Goal: Task Accomplishment & Management: Manage account settings

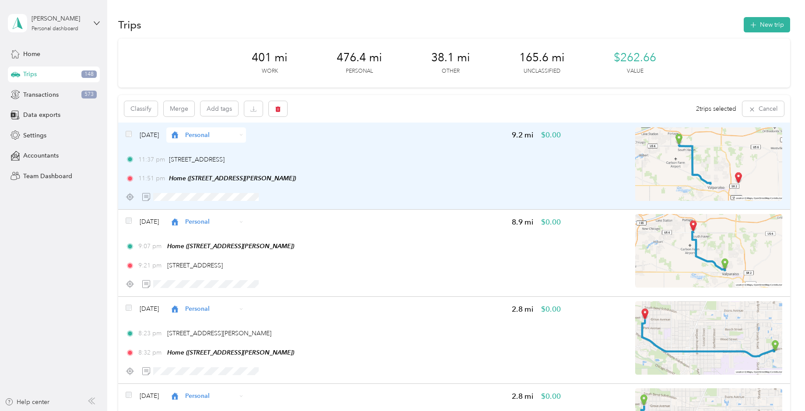
click at [155, 136] on span "[DATE]" at bounding box center [149, 134] width 19 height 9
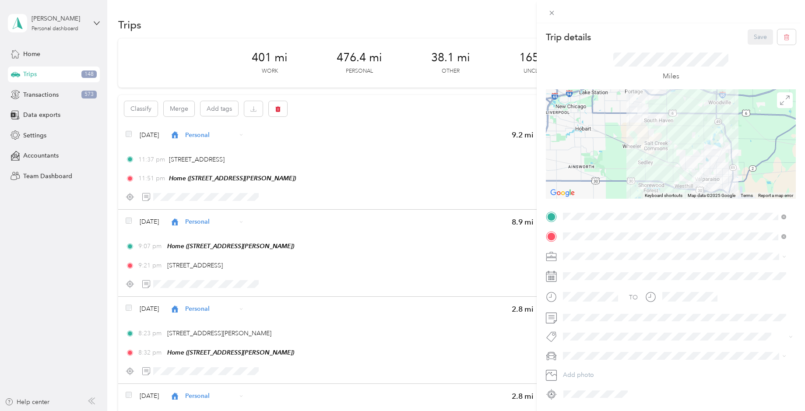
click at [183, 85] on div "Trip details Save This trip cannot be edited because it is either under review,…" at bounding box center [402, 205] width 805 height 411
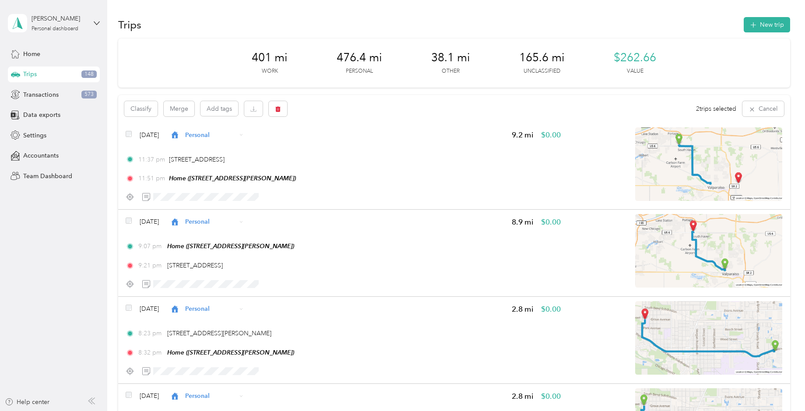
click at [29, 72] on span "Trips" at bounding box center [30, 74] width 14 height 9
click at [748, 110] on icon "button" at bounding box center [751, 109] width 7 height 7
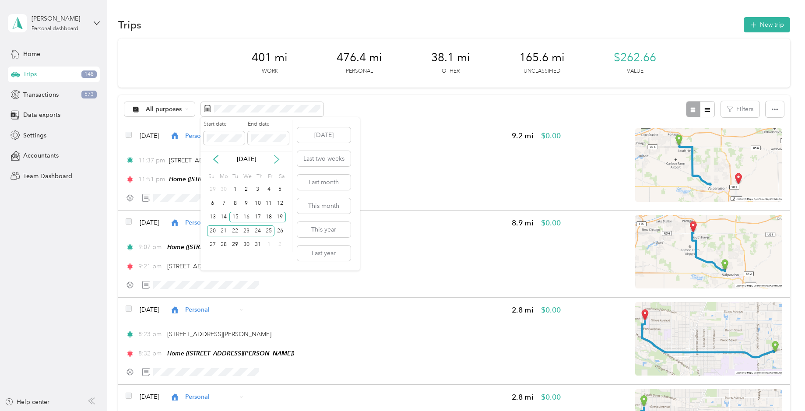
click at [279, 158] on icon at bounding box center [276, 159] width 9 height 9
click at [246, 229] on div "20" at bounding box center [246, 230] width 11 height 11
click at [258, 231] on div "21" at bounding box center [257, 230] width 11 height 11
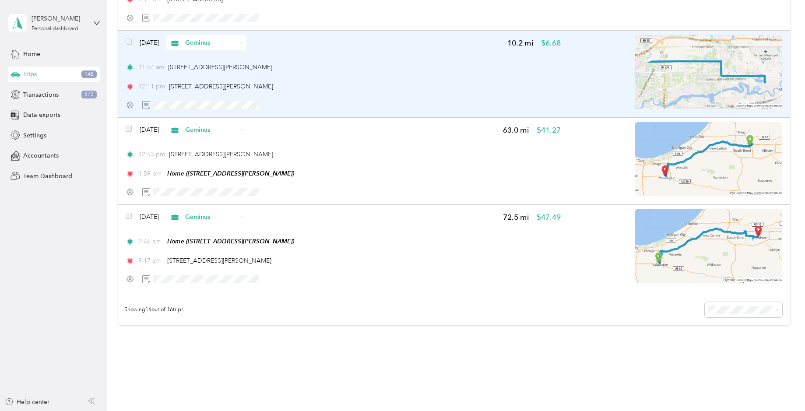
scroll to position [1225, 0]
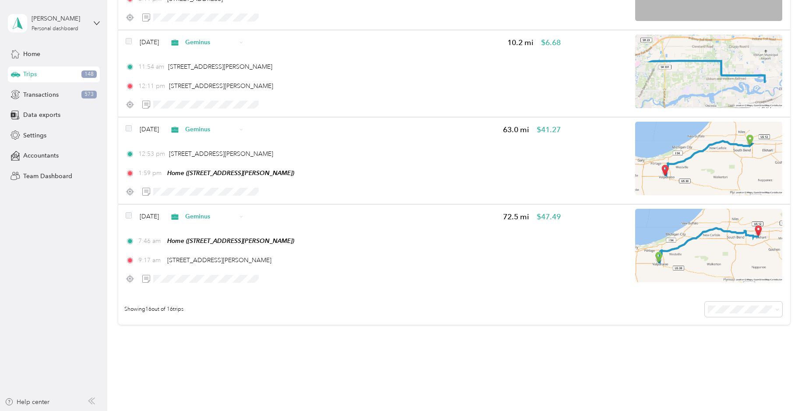
click at [613, 324] on div "Showing 16 out of 16 trips" at bounding box center [454, 309] width 672 height 31
